Goal: Transaction & Acquisition: Purchase product/service

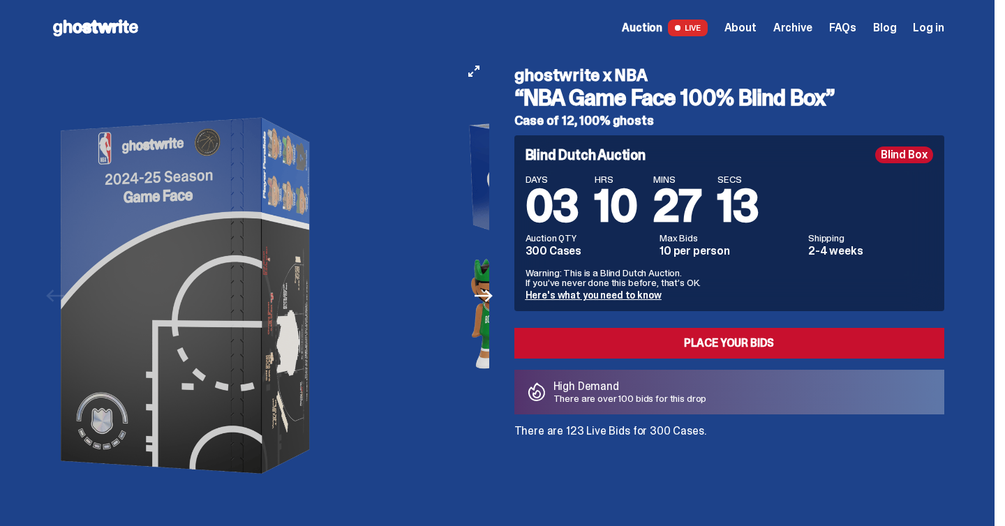
click at [163, 220] on img at bounding box center [189, 296] width 384 height 480
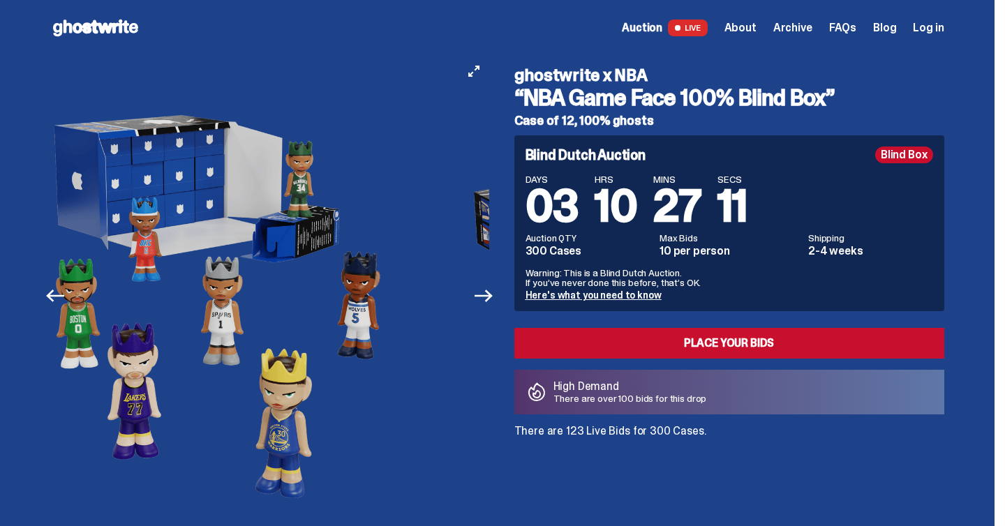
click at [210, 245] on img at bounding box center [213, 296] width 384 height 480
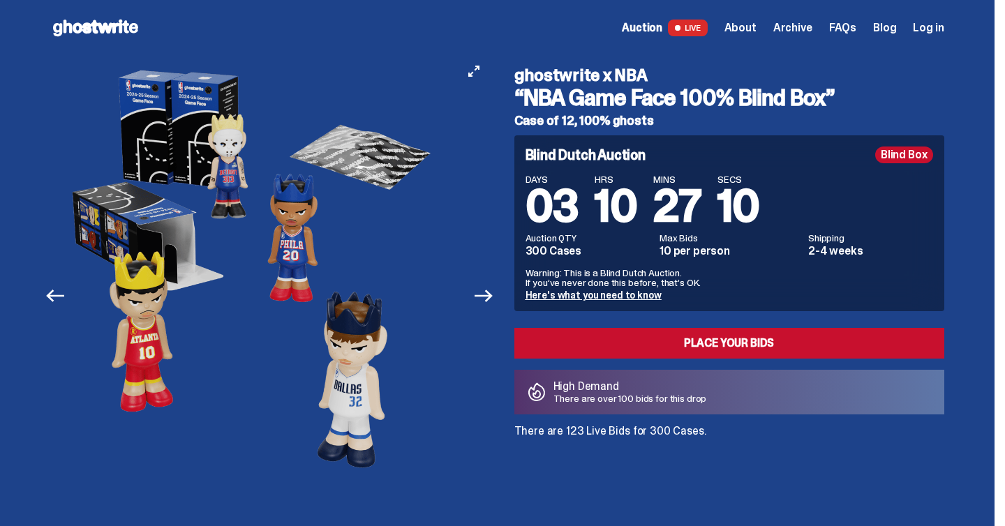
click at [170, 267] on img at bounding box center [249, 296] width 384 height 480
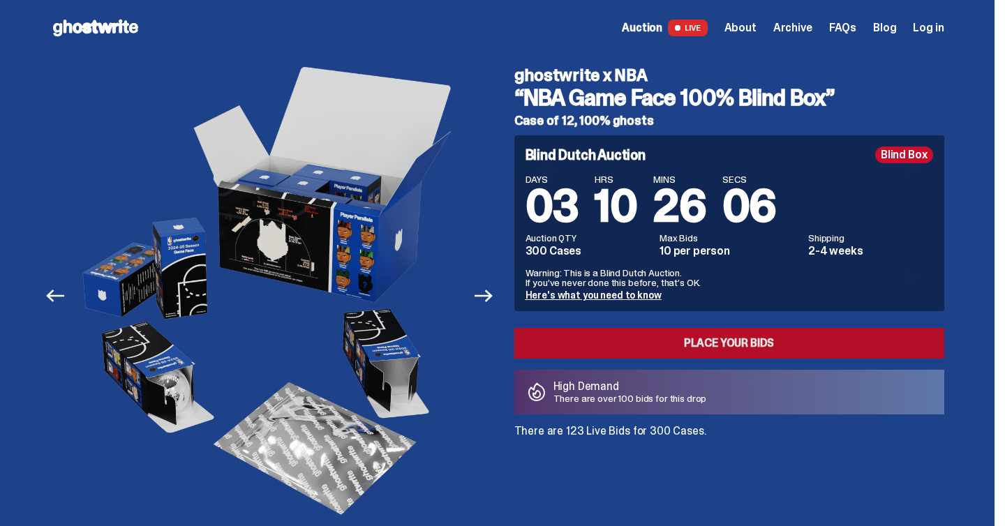
click at [614, 343] on link "Place your Bids" at bounding box center [729, 343] width 430 height 31
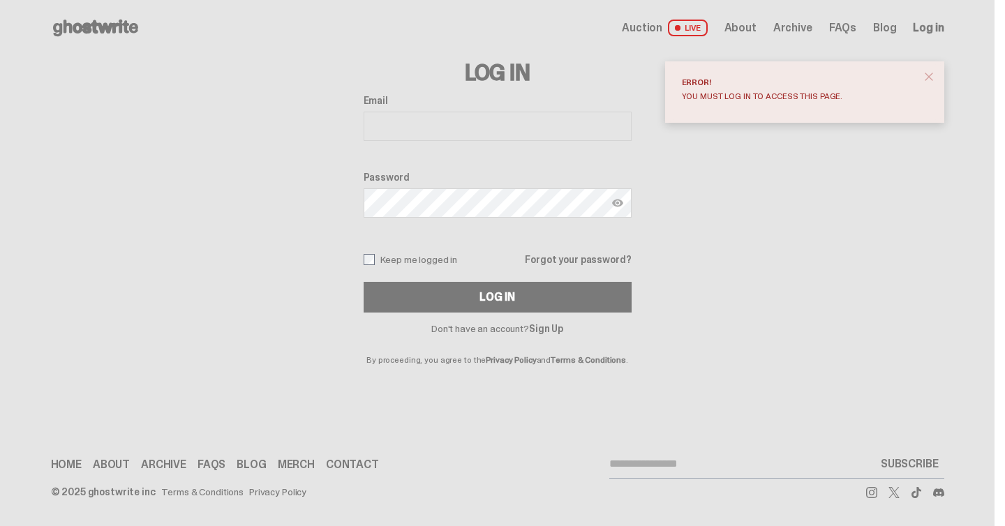
click at [473, 103] on label "Email" at bounding box center [498, 100] width 268 height 11
click at [473, 112] on input "Email" at bounding box center [498, 126] width 268 height 29
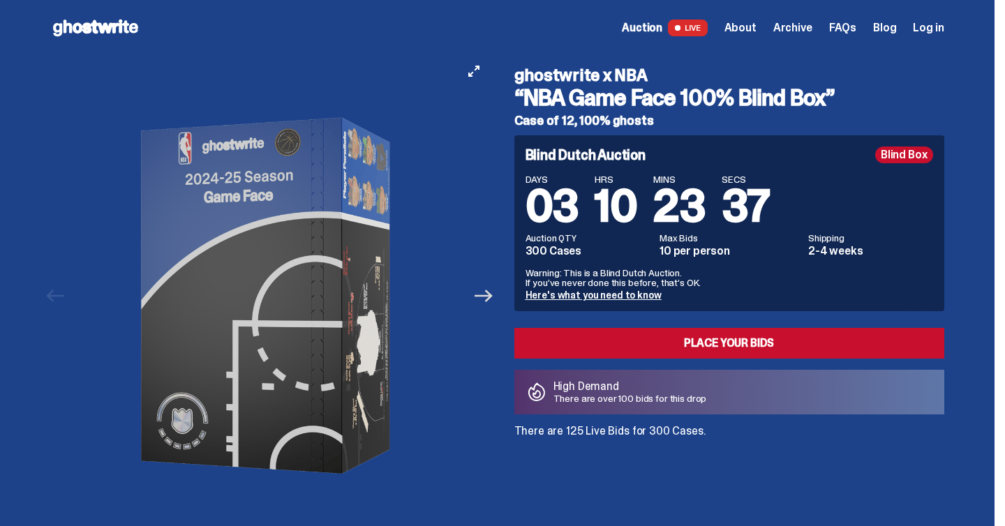
click at [491, 294] on icon "Next" at bounding box center [484, 296] width 18 height 18
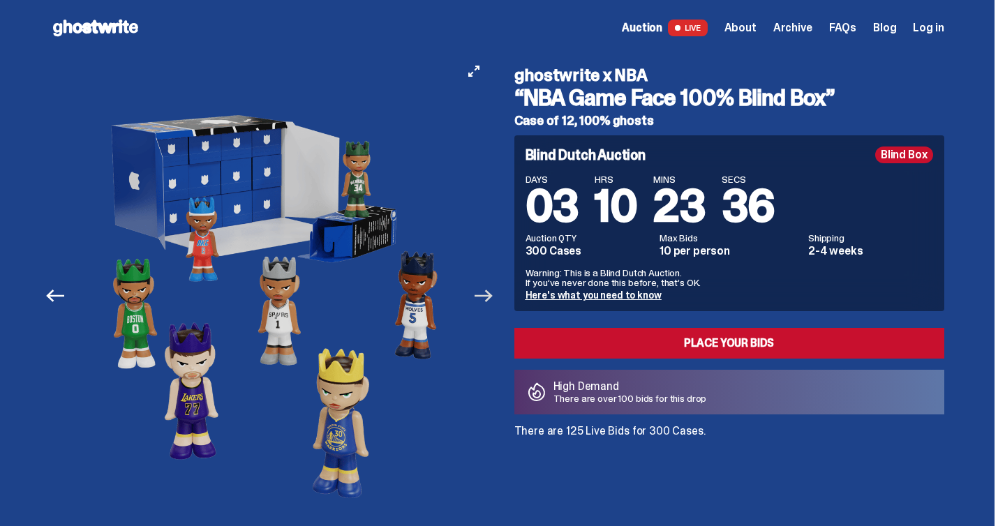
click at [491, 294] on icon "Next" at bounding box center [484, 296] width 18 height 18
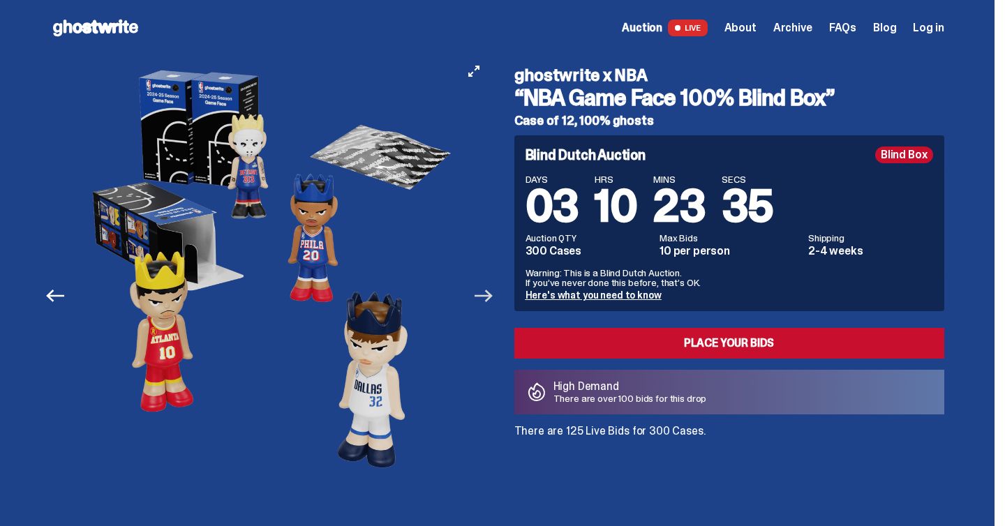
click at [490, 294] on icon "Next" at bounding box center [484, 296] width 18 height 18
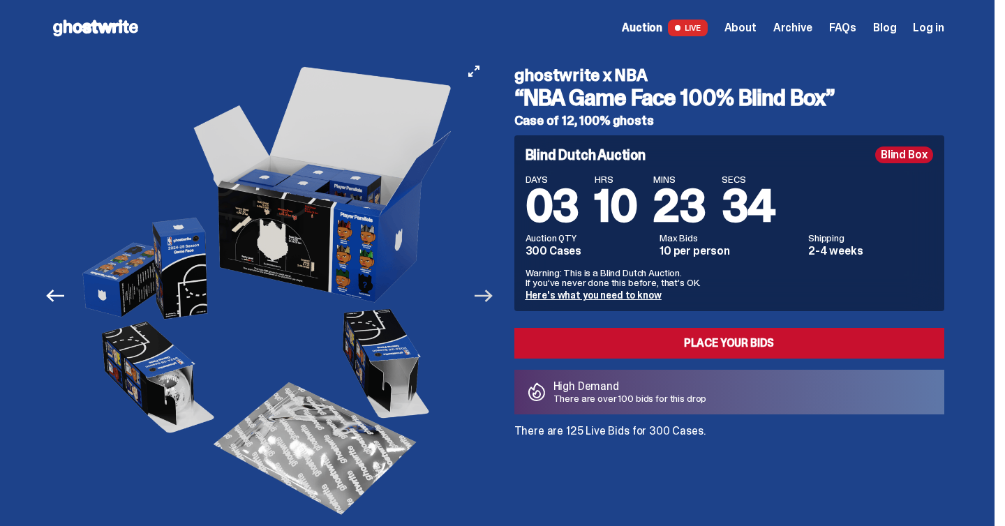
click at [490, 294] on icon "Next" at bounding box center [484, 296] width 18 height 18
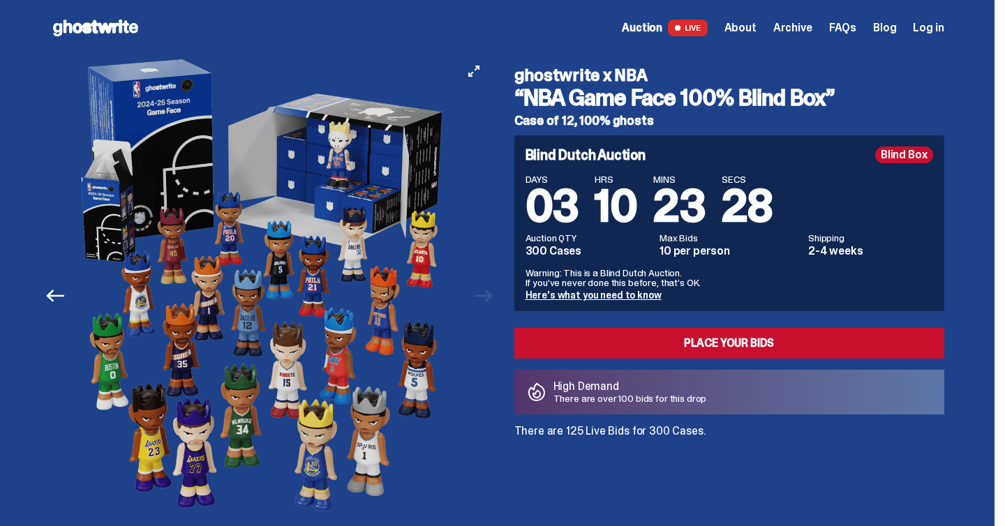
click at [480, 427] on div at bounding box center [264, 296] width 438 height 480
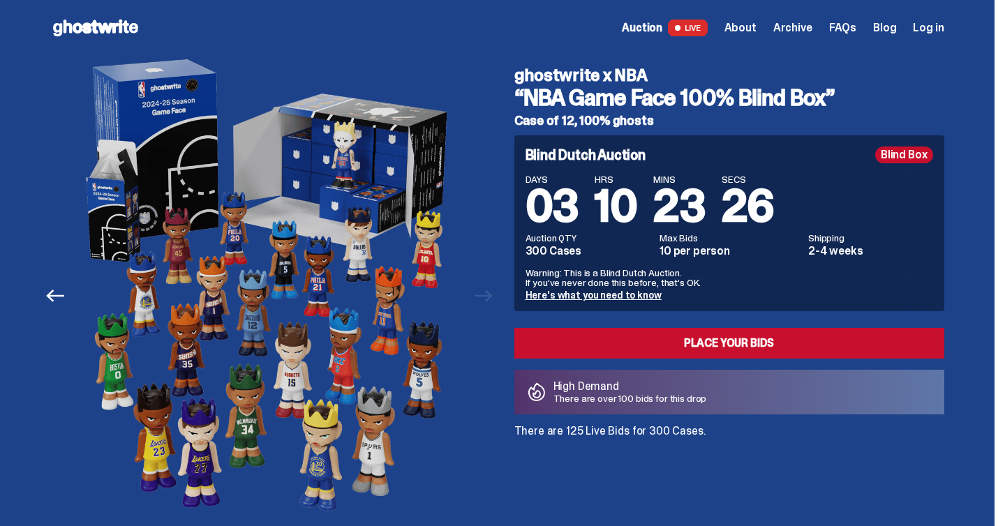
click at [498, 283] on div "Previous Next View slide 1 View slide 2 View slide 3 View slide 4 View slide 5" at bounding box center [274, 296] width 447 height 480
click at [494, 290] on div "Previous Next View slide 1 View slide 2 View slide 3 View slide 4 View slide 5" at bounding box center [274, 296] width 447 height 480
click at [489, 290] on div at bounding box center [270, 296] width 438 height 480
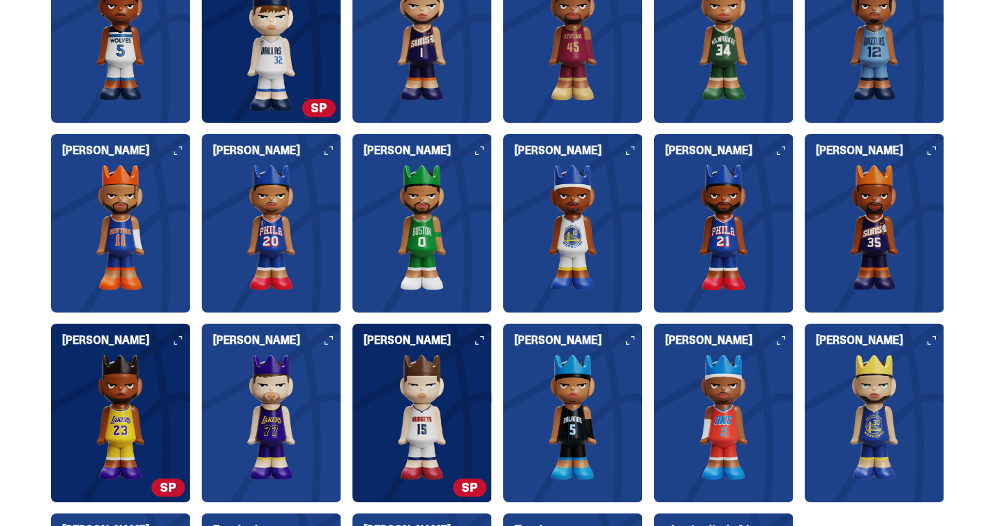
scroll to position [1439, 0]
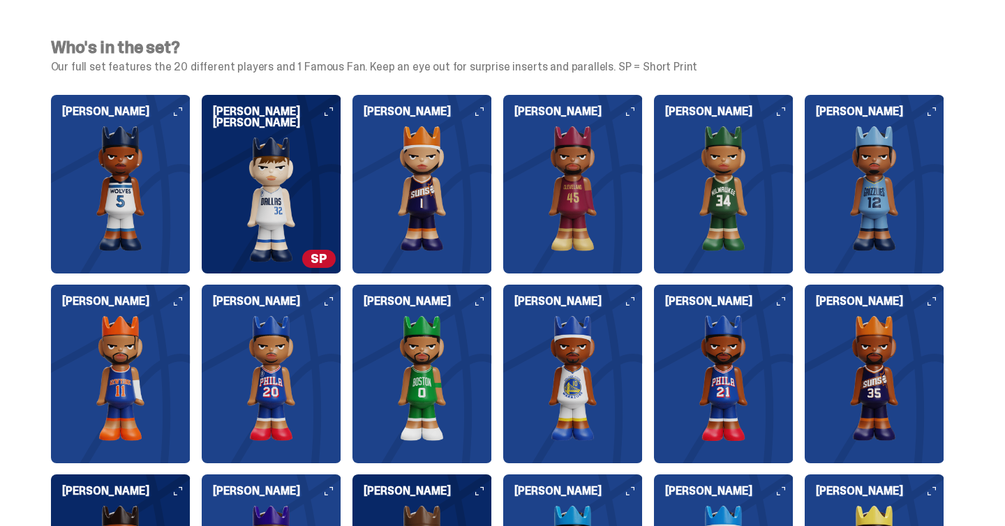
click at [303, 188] on img at bounding box center [272, 200] width 140 height 126
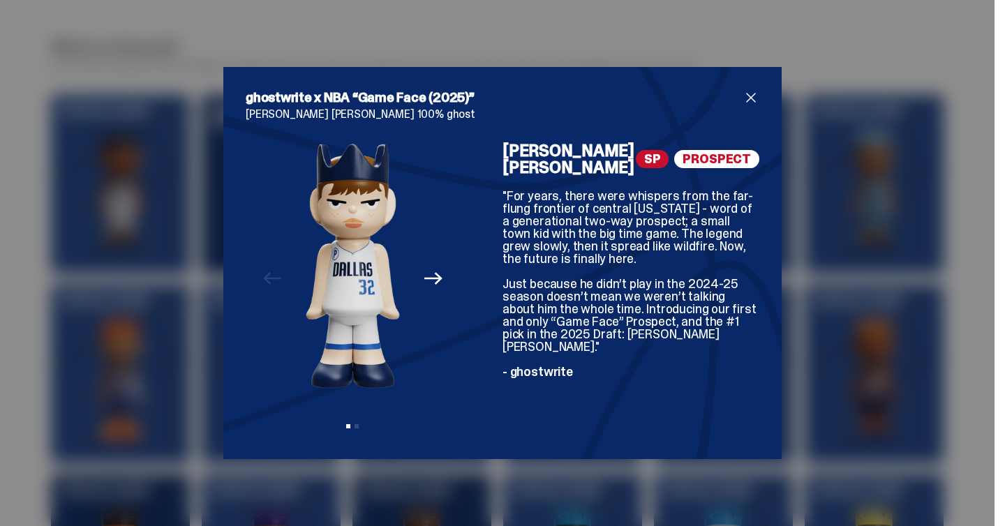
click at [993, 133] on div "ghostwrite x NBA “Game Face (2025)” [PERSON_NAME] [PERSON_NAME] 100% ghost Prev…" at bounding box center [502, 263] width 1005 height 526
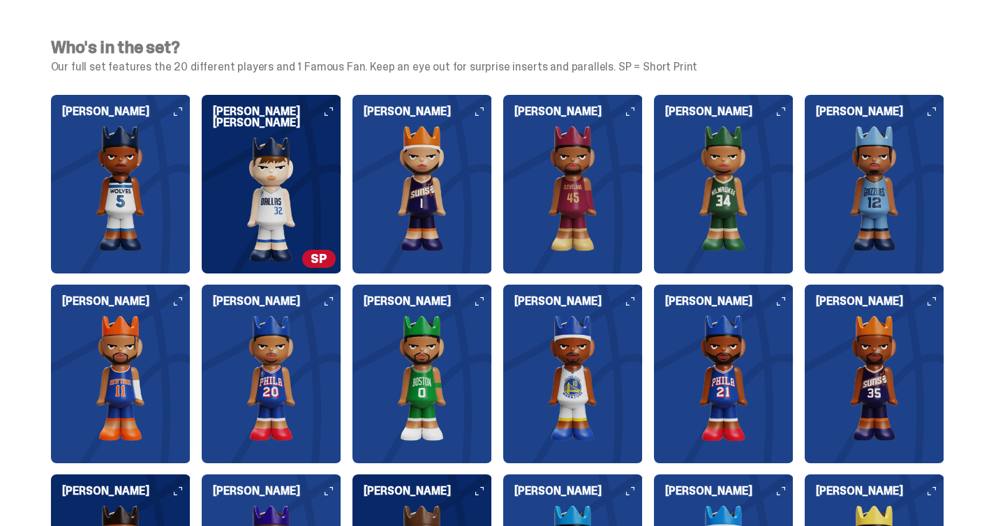
scroll to position [1859, 0]
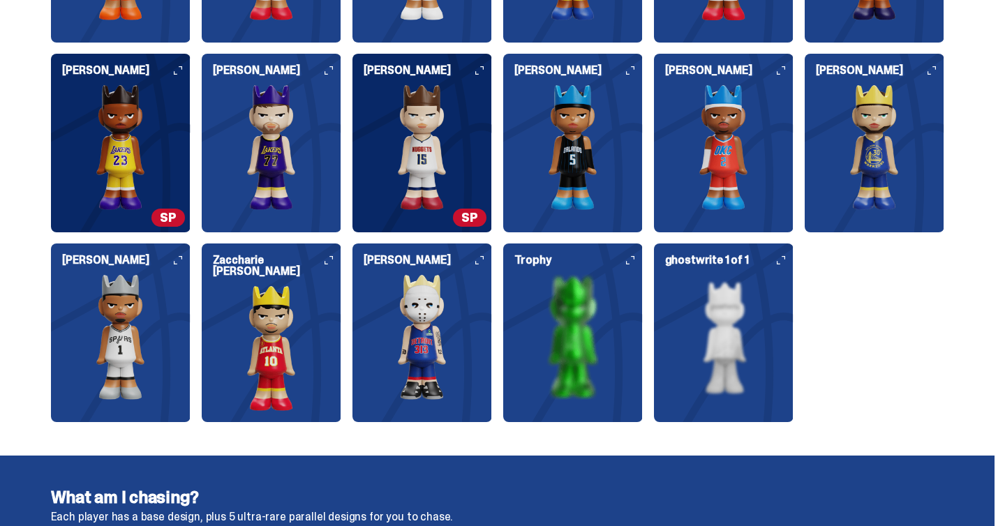
click at [489, 172] on img at bounding box center [422, 147] width 140 height 126
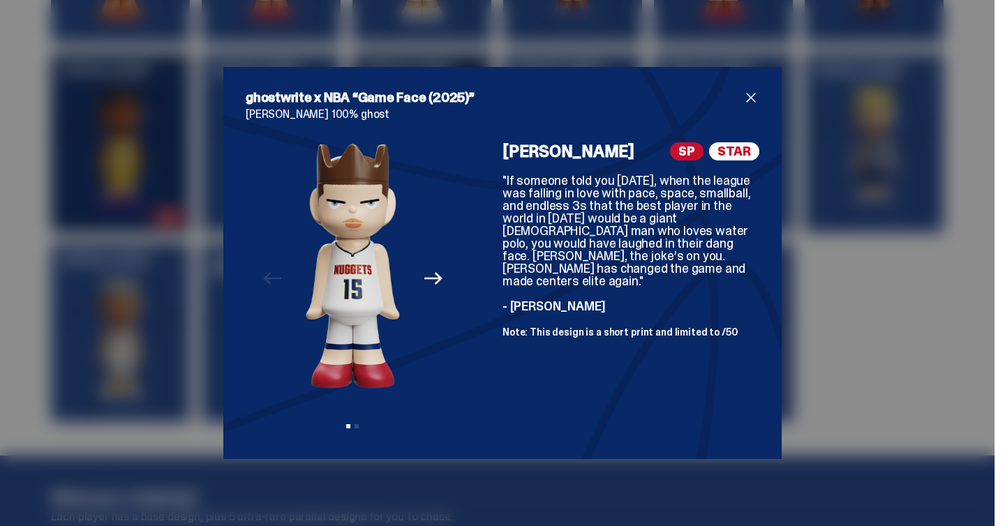
click at [902, 179] on div "ghostwrite x NBA “Game Face (2025)” Nikola Jokić 100% ghost Previous Next View …" at bounding box center [502, 263] width 1005 height 526
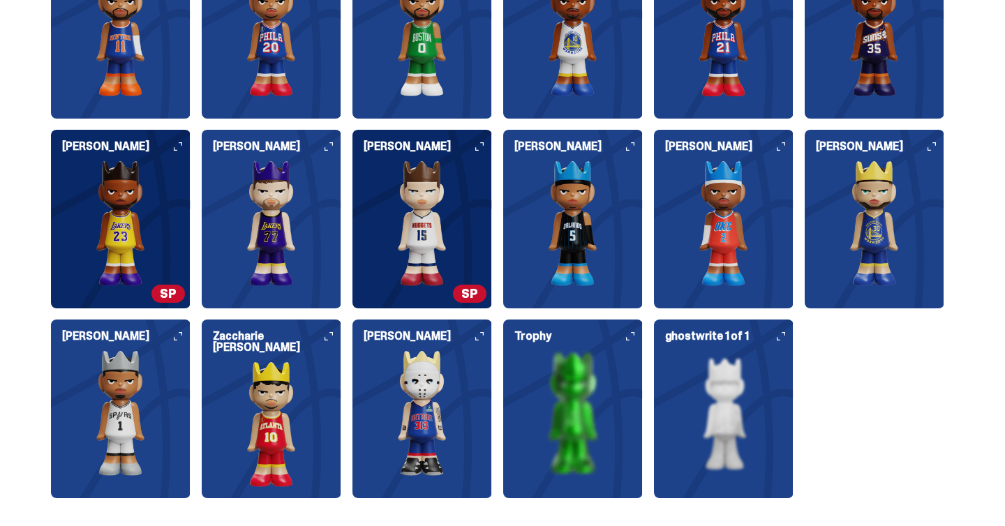
scroll to position [1861, 0]
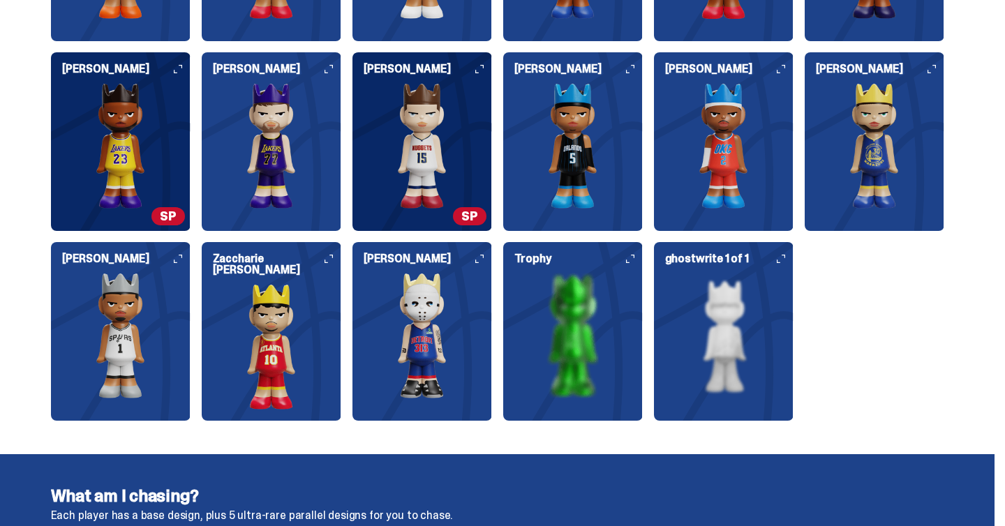
click at [174, 154] on img at bounding box center [121, 146] width 140 height 126
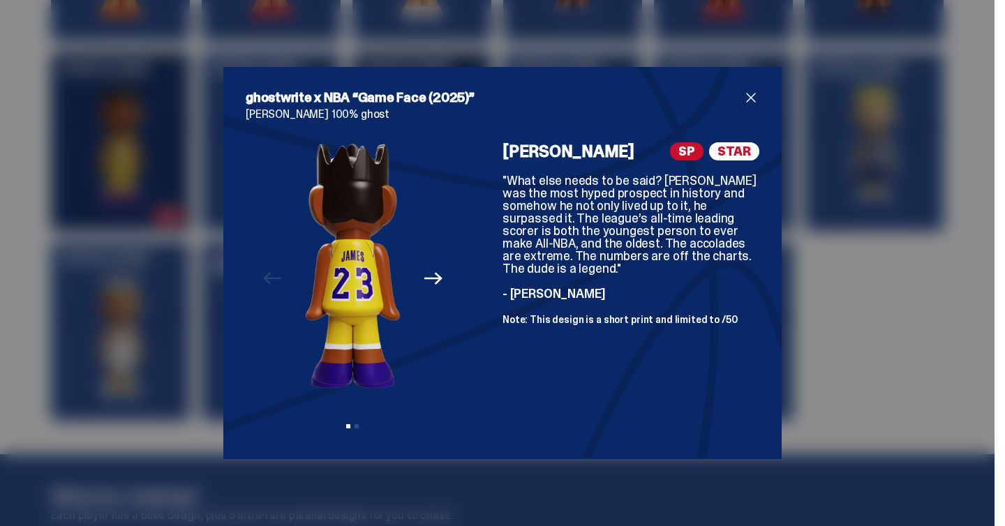
click at [441, 278] on icon "Next" at bounding box center [433, 278] width 18 height 13
click at [830, 288] on div "ghostwrite x NBA “Game Face (2025)” LeBron James 100% ghost Previous Next View …" at bounding box center [502, 263] width 1005 height 526
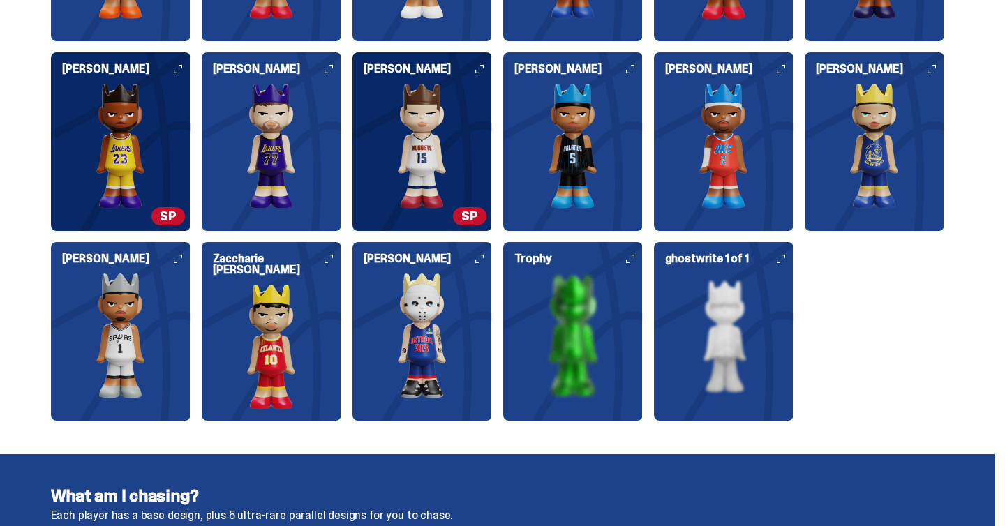
scroll to position [1587, 0]
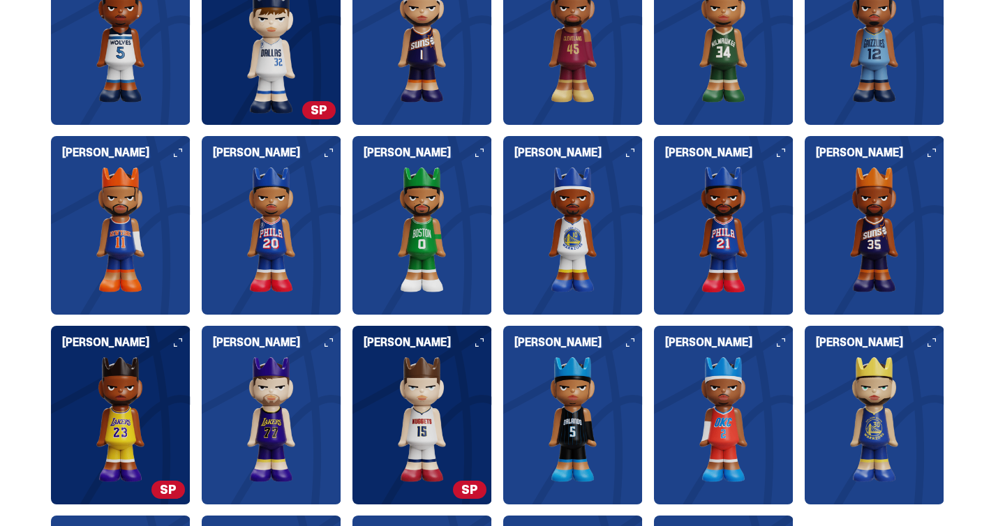
click at [421, 380] on img at bounding box center [422, 420] width 140 height 126
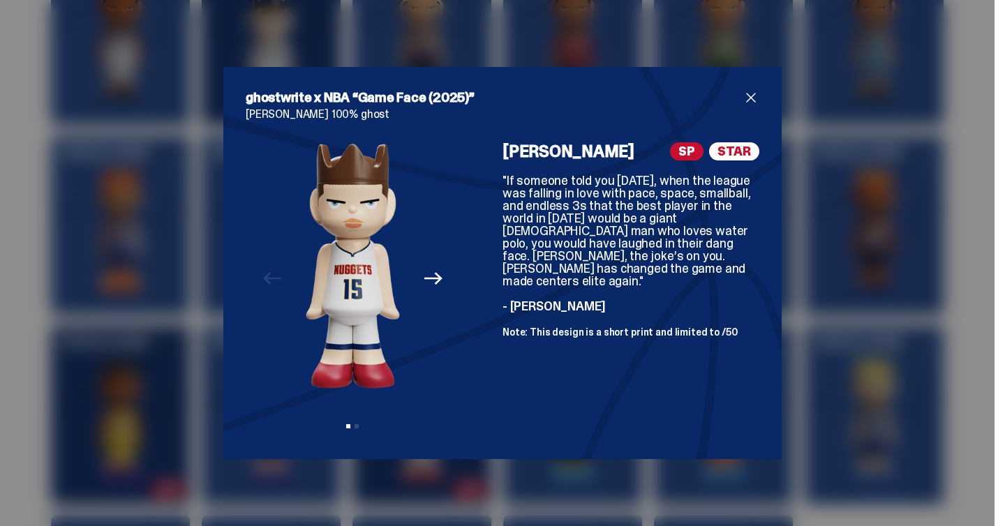
click at [858, 299] on div "ghostwrite x NBA “Game Face (2025)” Nikola Jokić 100% ghost Previous Next View …" at bounding box center [502, 263] width 1005 height 526
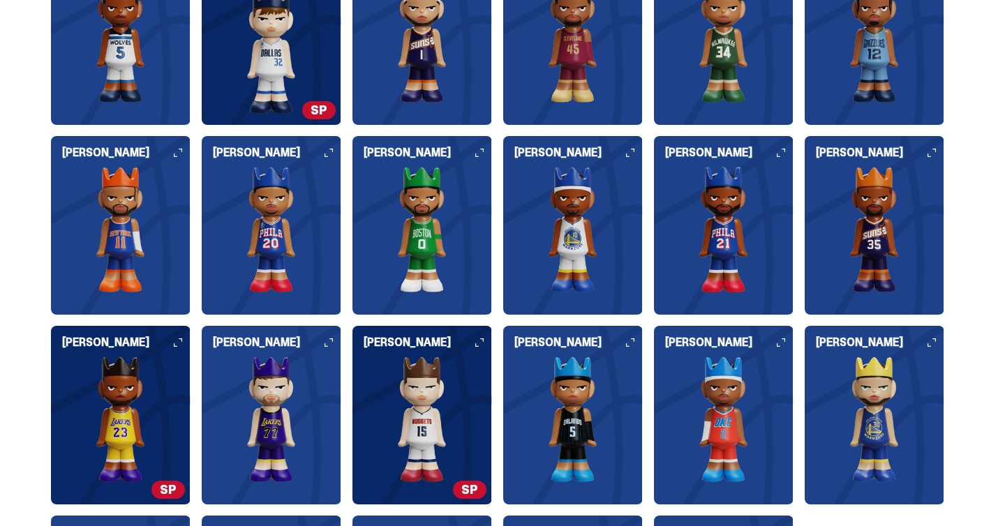
scroll to position [1370, 0]
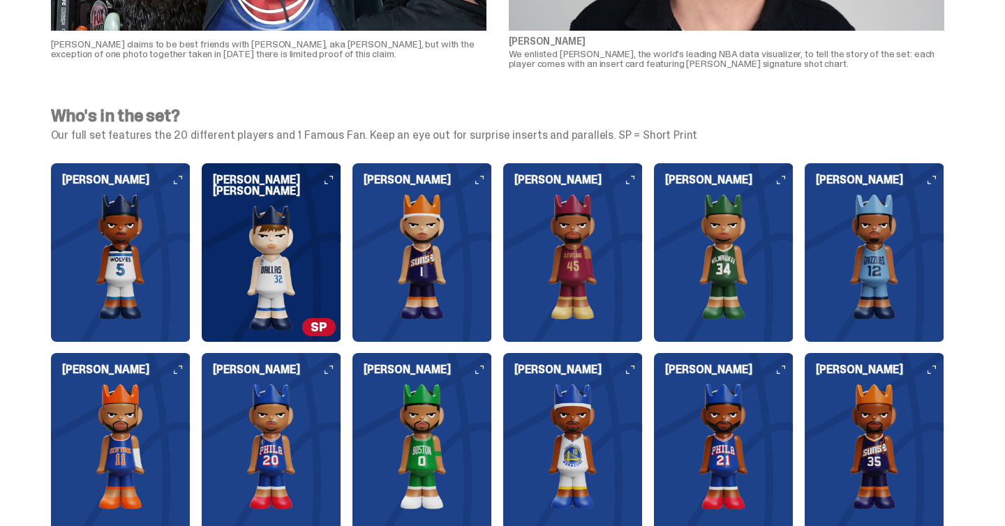
click at [319, 261] on img at bounding box center [272, 268] width 140 height 126
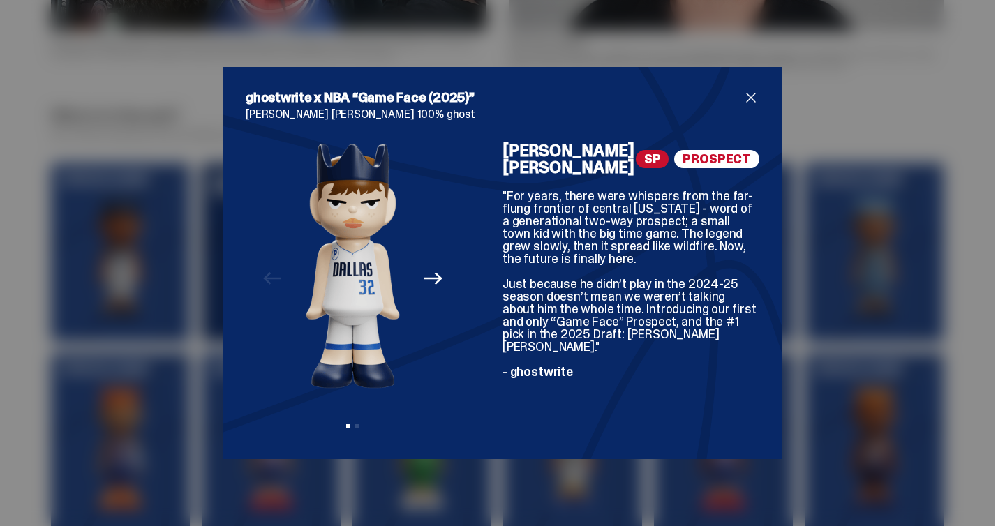
click at [850, 259] on div "ghostwrite x NBA “Game Face (2025)” Cooper Flagg 100% ghost Previous Next View …" at bounding box center [502, 263] width 1005 height 526
